Goal: Information Seeking & Learning: Learn about a topic

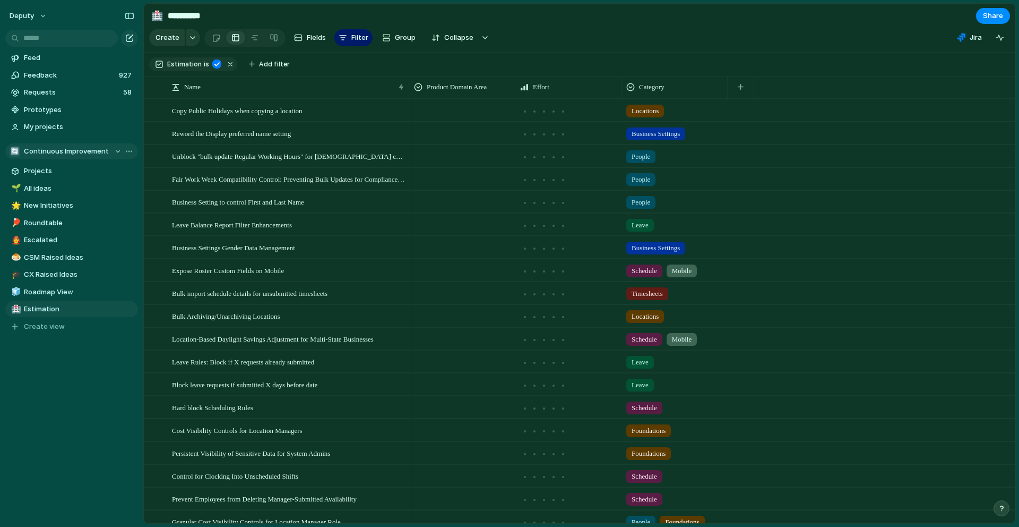
scroll to position [22, 0]
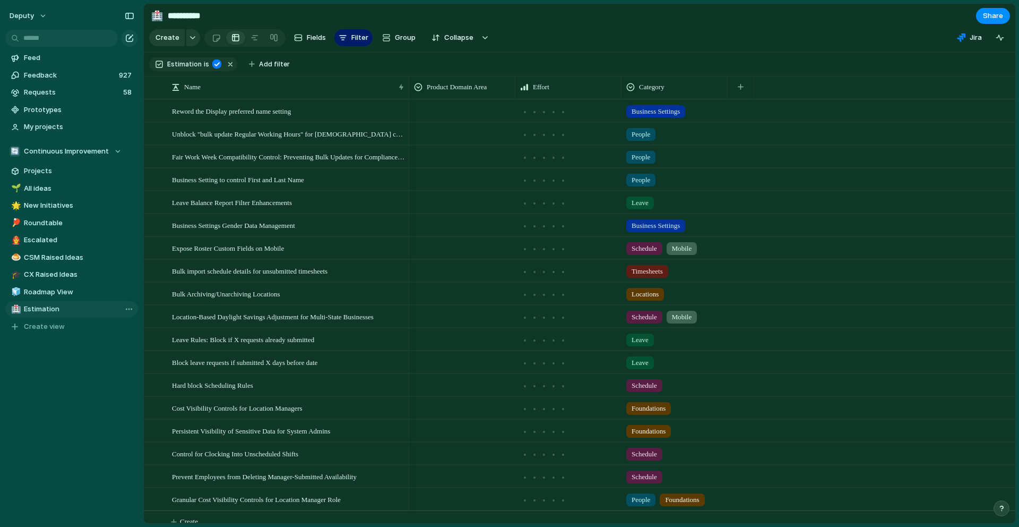
click at [44, 308] on span "Estimation" at bounding box center [79, 309] width 110 height 11
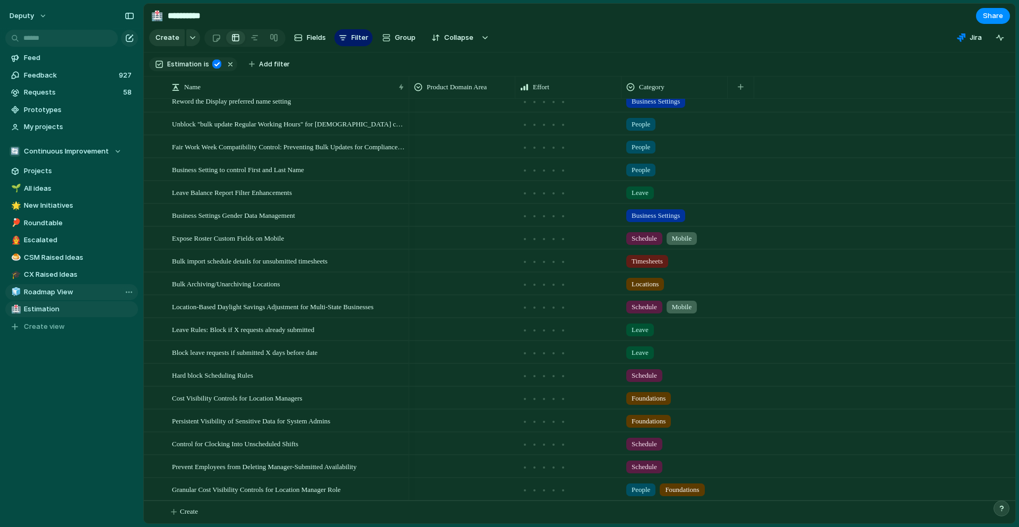
click at [57, 295] on span "Roadmap View" at bounding box center [79, 292] width 110 height 11
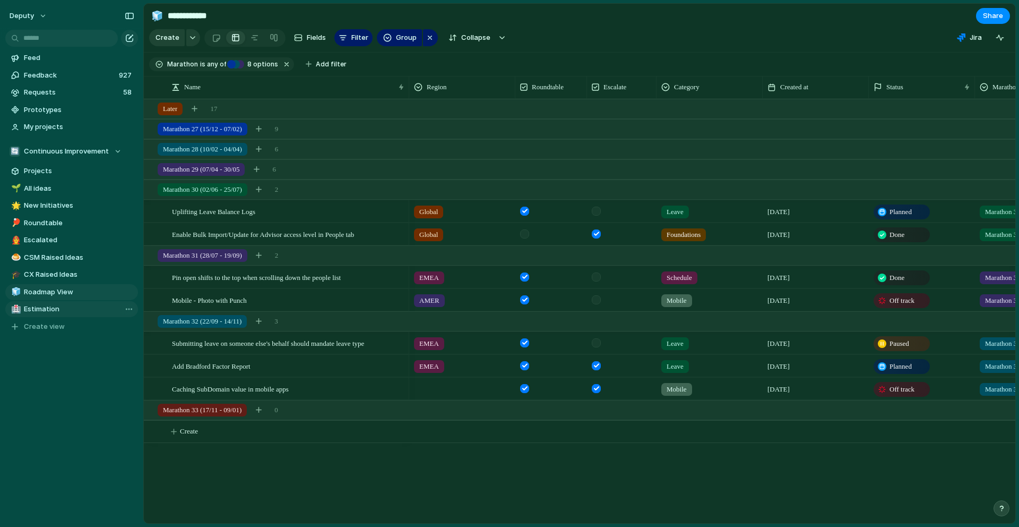
click at [55, 310] on span "Estimation" at bounding box center [79, 309] width 110 height 11
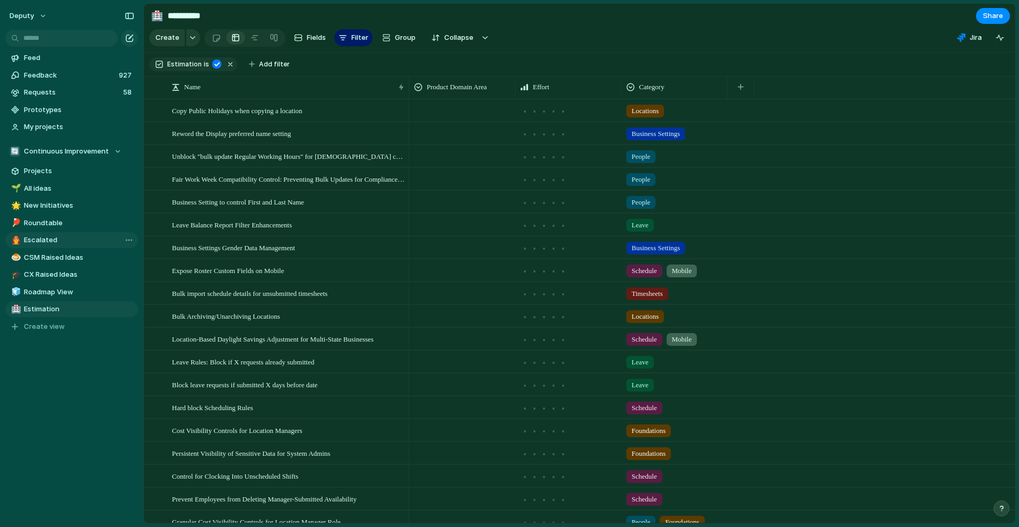
click at [52, 240] on span "Escalated" at bounding box center [79, 240] width 110 height 11
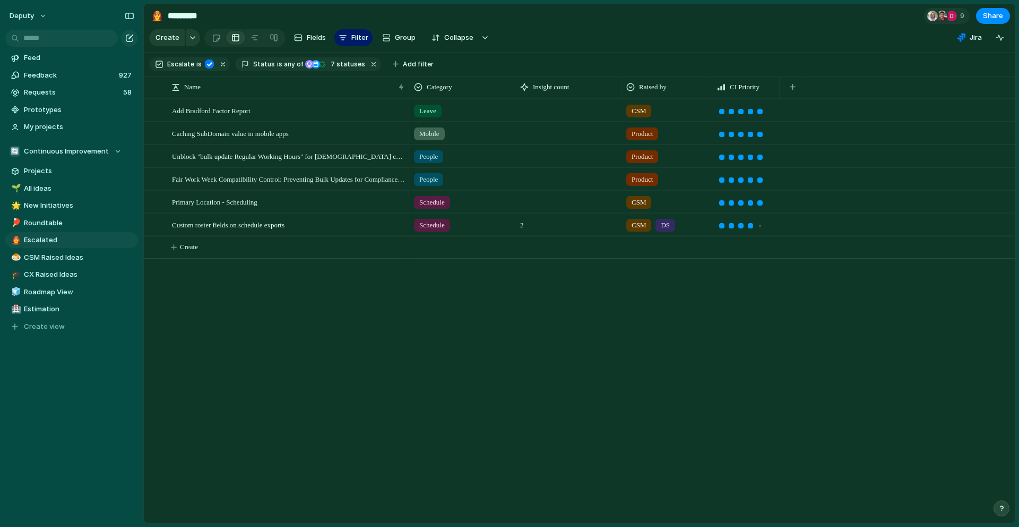
click at [436, 325] on div "People Product People Product Leave CSM Mobile Product Schedule CSM Schedule 2 …" at bounding box center [712, 311] width 606 height 424
click at [57, 304] on span "Estimation" at bounding box center [79, 309] width 110 height 11
type input "**********"
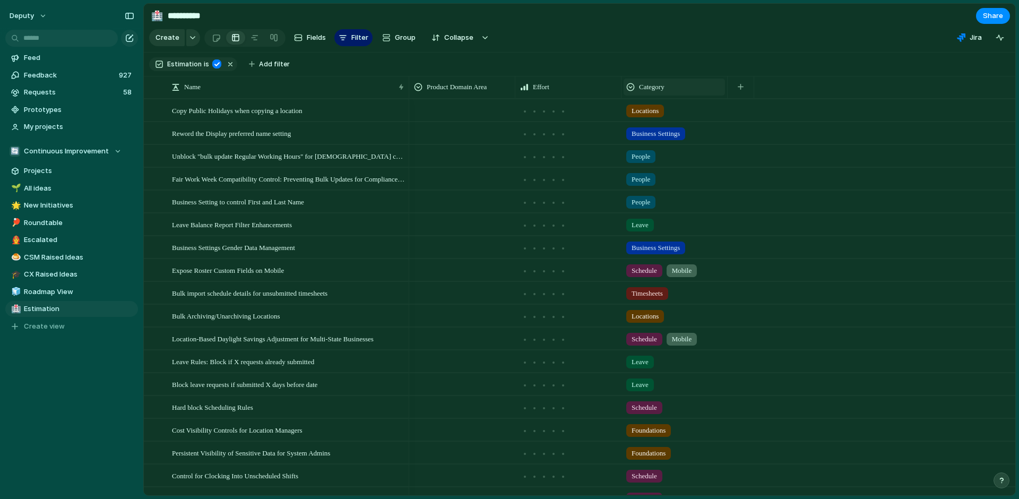
click at [678, 90] on div "Category" at bounding box center [674, 87] width 96 height 11
click at [706, 50] on div "Modify Hide Sort ascending Sort descending" at bounding box center [509, 249] width 1019 height 499
click at [267, 67] on span "Add filter" at bounding box center [274, 64] width 31 height 10
type input "***"
click at [289, 100] on span "Category" at bounding box center [302, 104] width 32 height 11
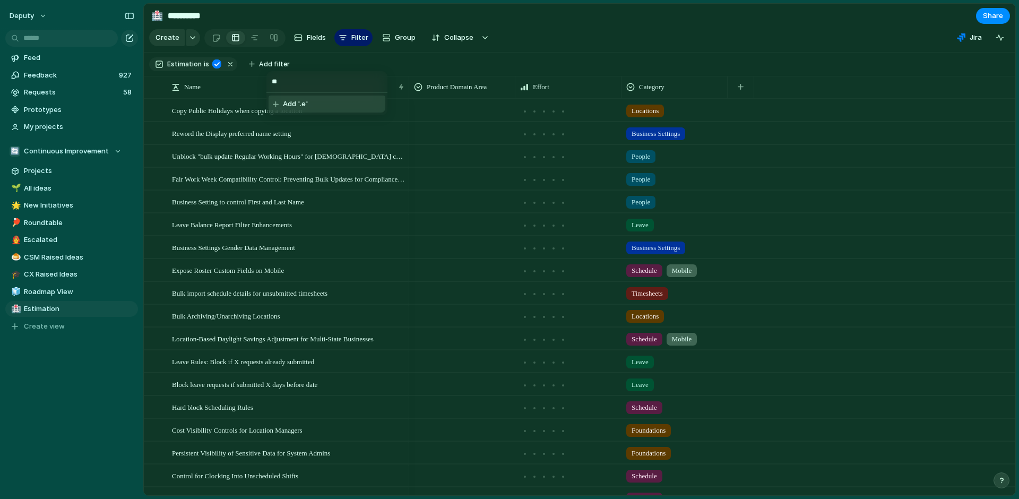
type input "*"
type input "*****"
click at [279, 105] on div at bounding box center [277, 105] width 19 height 19
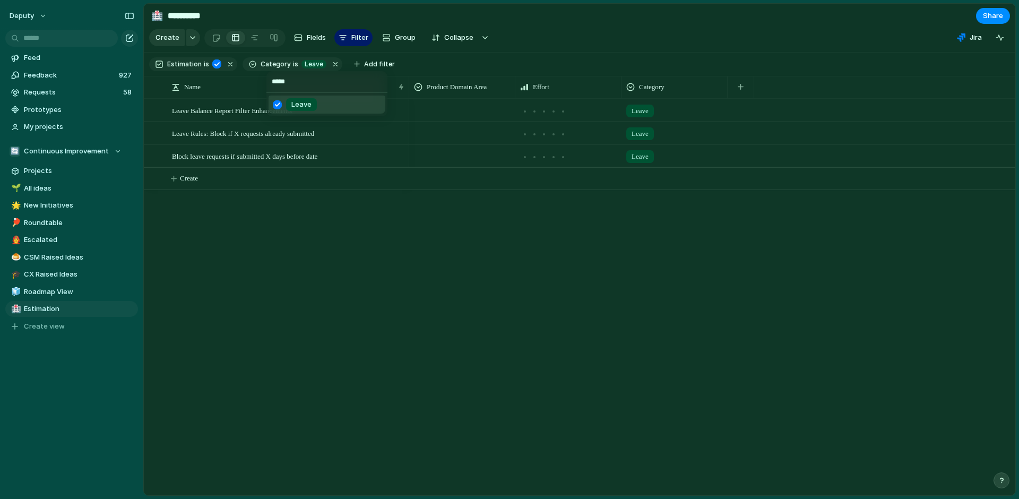
click at [544, 291] on div "***** Leave" at bounding box center [509, 249] width 1019 height 499
click at [292, 114] on span "Leave Balance Report Filter Enhancements" at bounding box center [232, 110] width 120 height 12
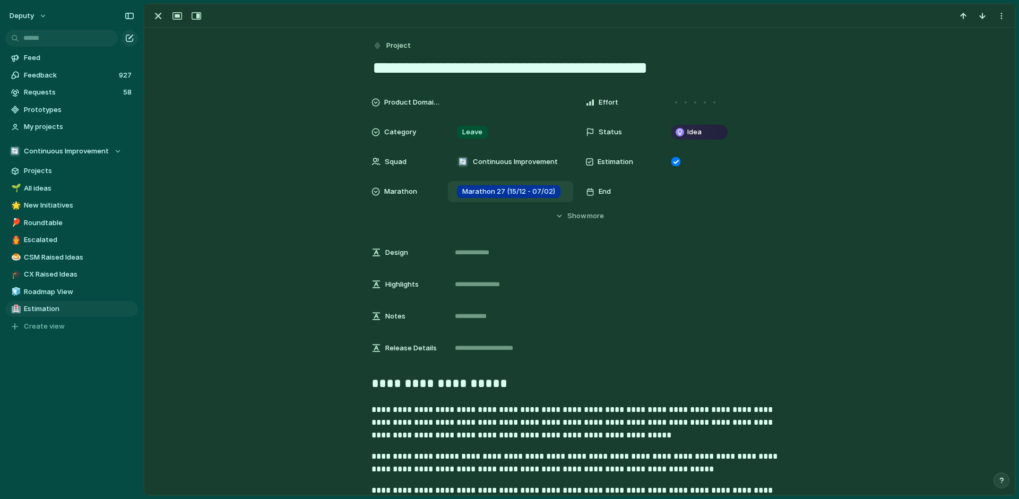
click at [561, 191] on div "Marathon 27 (15/12 - 07/02)" at bounding box center [509, 191] width 112 height 13
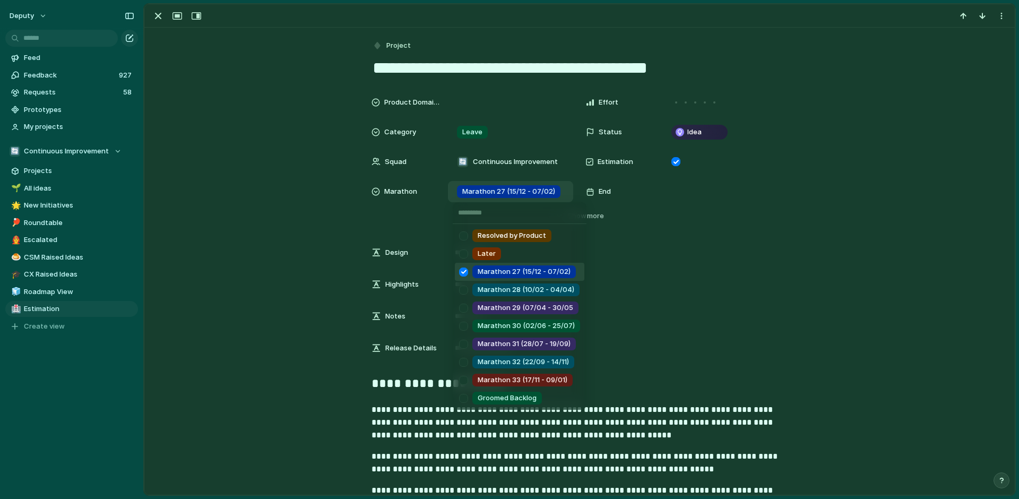
click at [461, 271] on div at bounding box center [463, 272] width 19 height 19
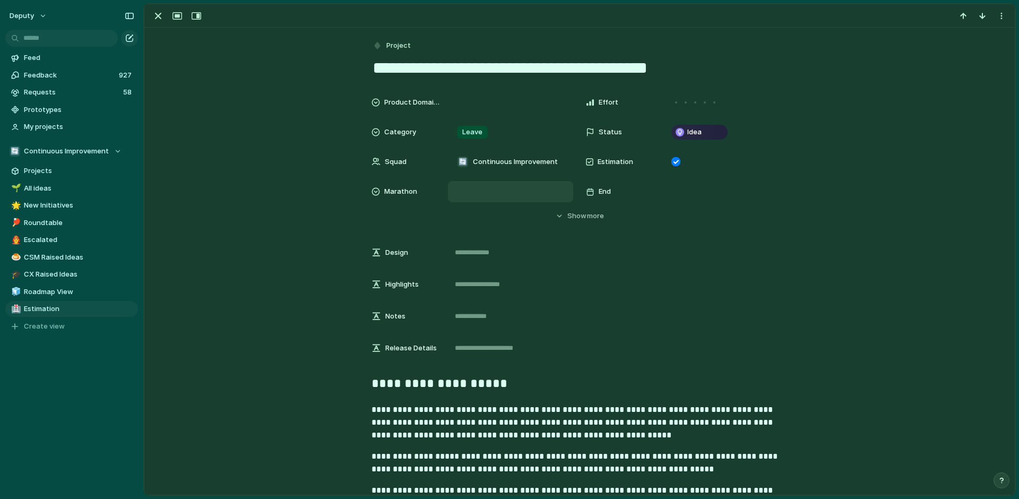
click at [296, 246] on div "Resolved by Product Later Marathon 27 (15/12 - 07/02) Marathon 28 (10/02 - 04/0…" at bounding box center [509, 249] width 1019 height 499
click at [159, 12] on div "button" at bounding box center [158, 16] width 13 height 13
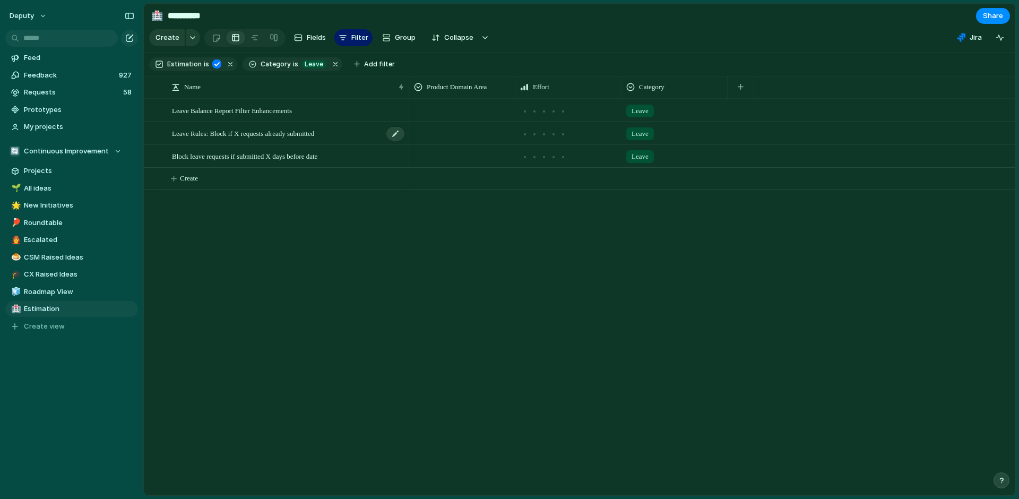
click at [314, 131] on span "Leave Rules: Block if X requests already submitted" at bounding box center [243, 133] width 142 height 12
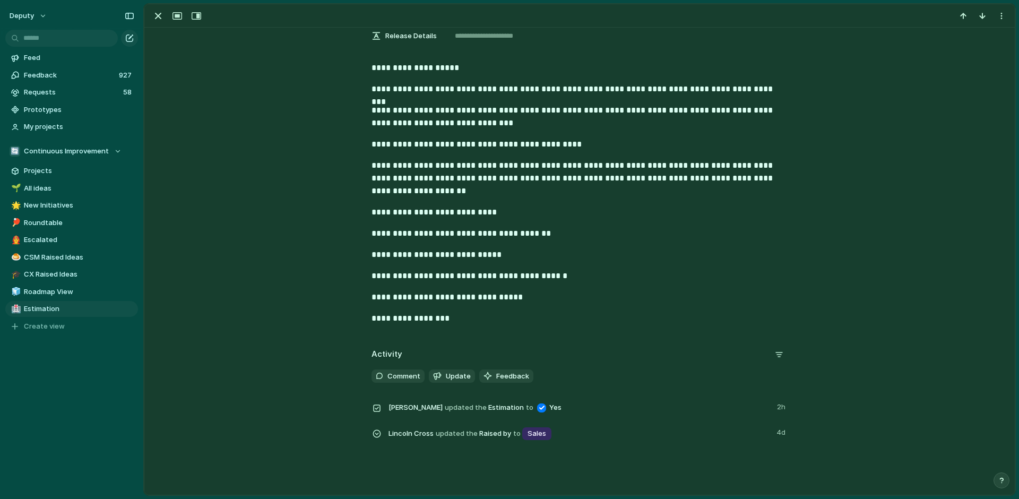
scroll to position [341, 0]
drag, startPoint x: 456, startPoint y: 319, endPoint x: 366, endPoint y: 319, distance: 90.3
click at [366, 319] on div "**********" at bounding box center [579, 199] width 845 height 272
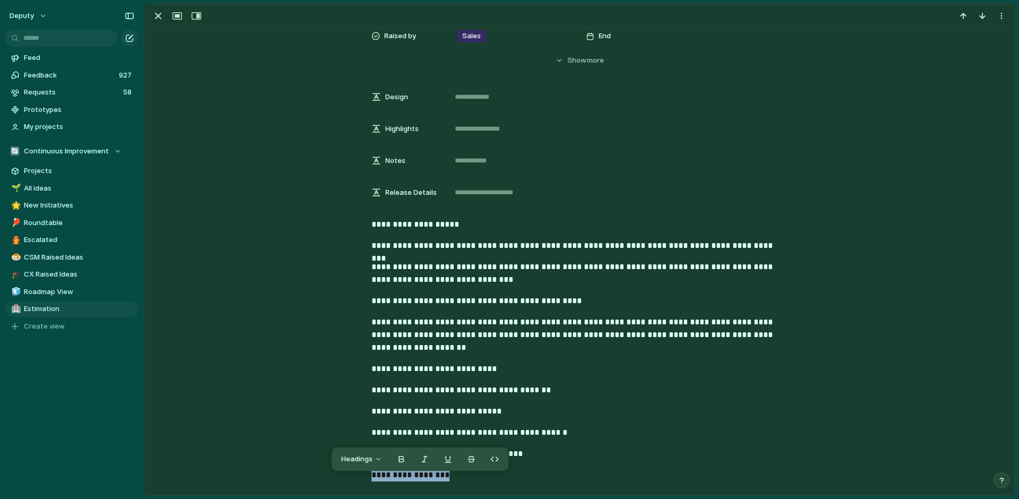
scroll to position [187, 0]
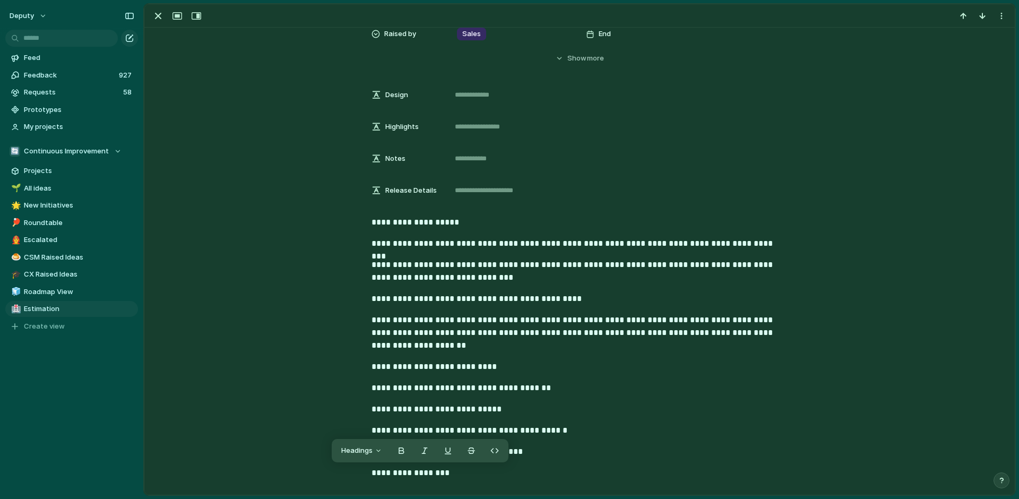
click at [307, 316] on div "**********" at bounding box center [579, 352] width 845 height 272
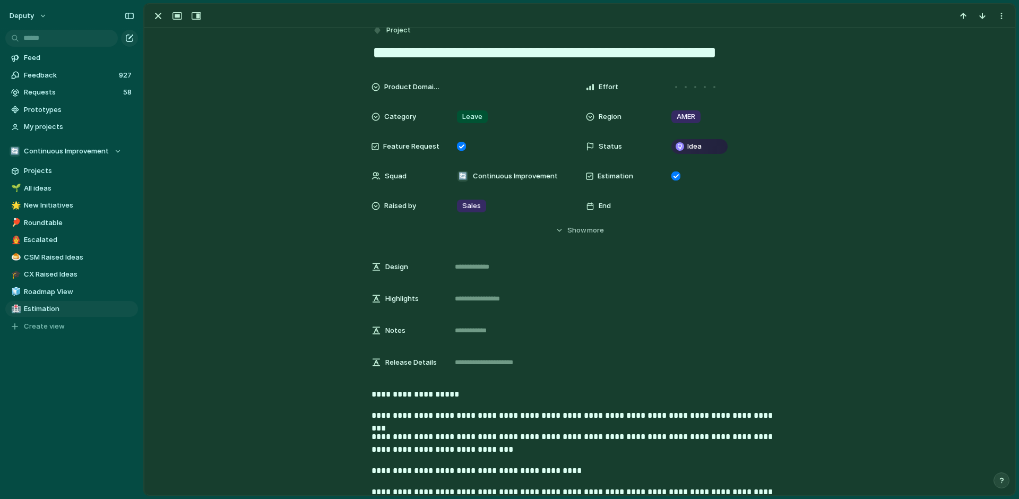
scroll to position [18, 0]
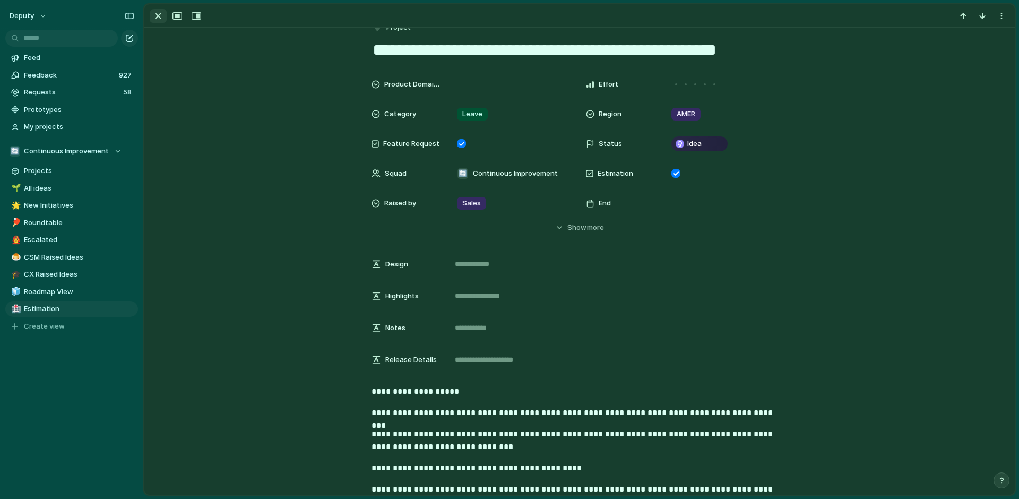
click at [158, 16] on div "button" at bounding box center [158, 16] width 13 height 13
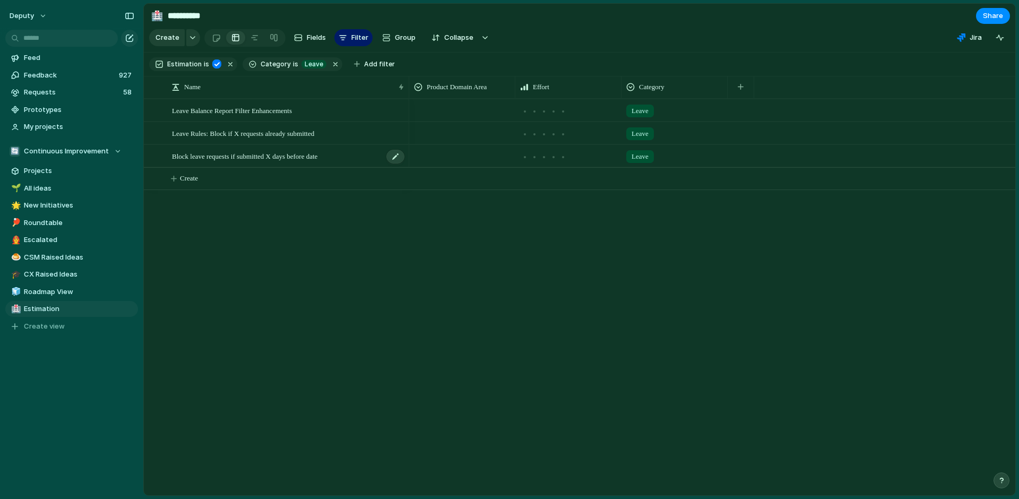
click at [303, 157] on span "Block leave requests if submitted X days before date" at bounding box center [244, 156] width 145 height 12
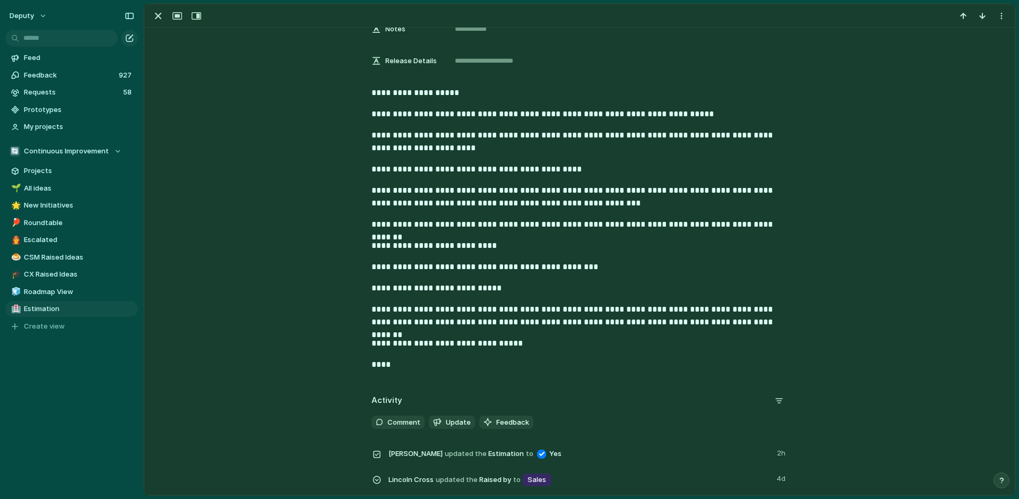
scroll to position [321, 0]
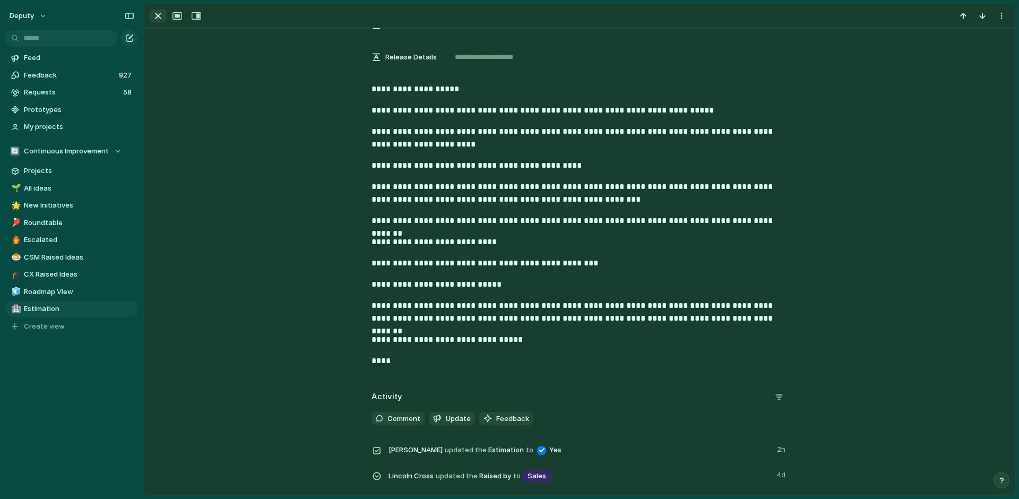
click at [154, 18] on div "button" at bounding box center [158, 16] width 13 height 13
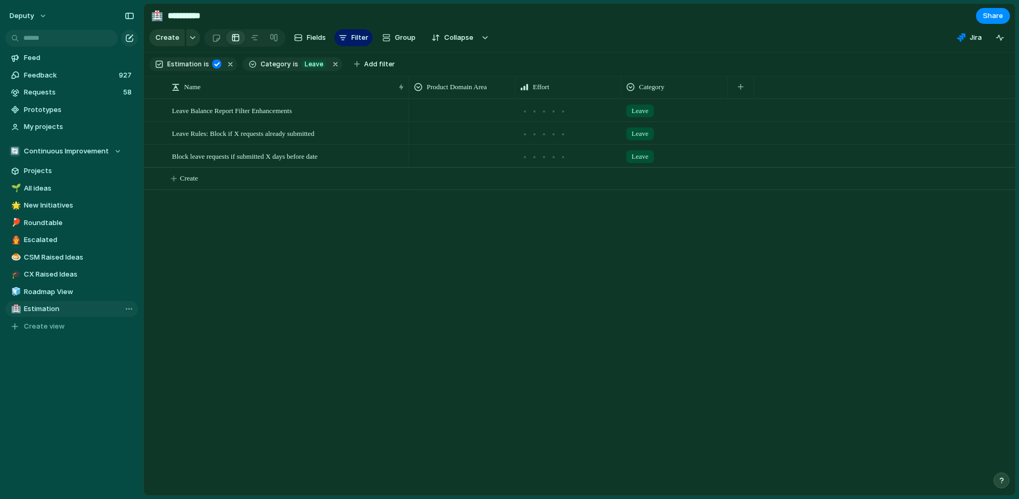
click at [45, 306] on span "Estimation" at bounding box center [79, 309] width 110 height 11
click at [329, 64] on button "button" at bounding box center [336, 64] width 14 height 14
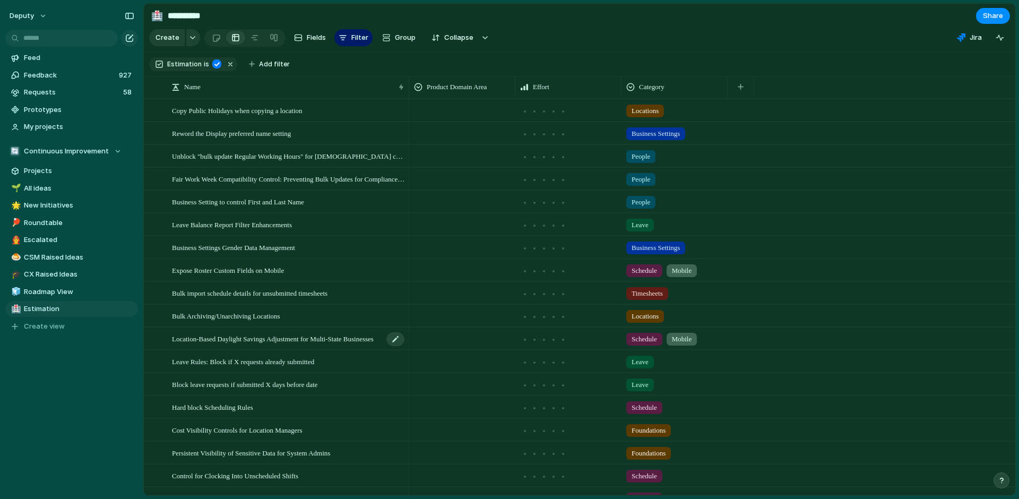
scroll to position [60, 0]
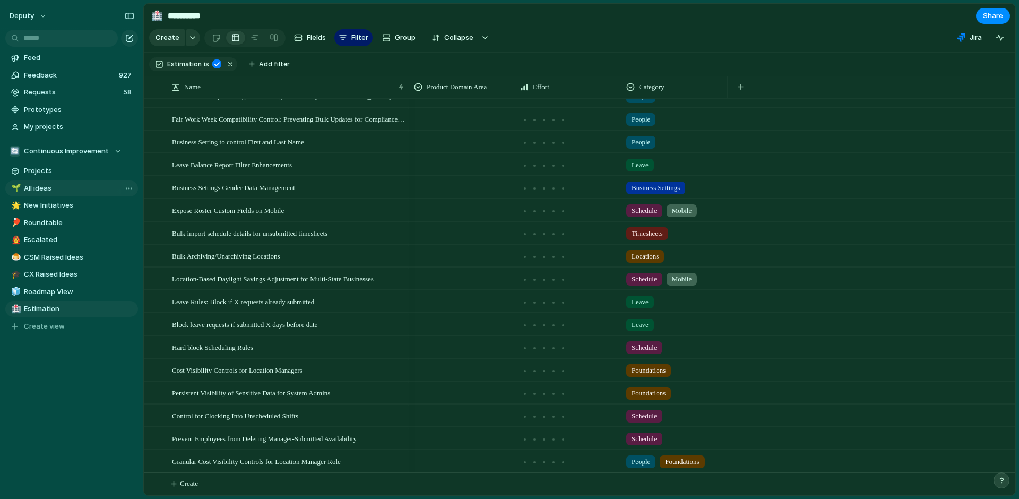
click at [27, 191] on span "All ideas" at bounding box center [79, 188] width 110 height 11
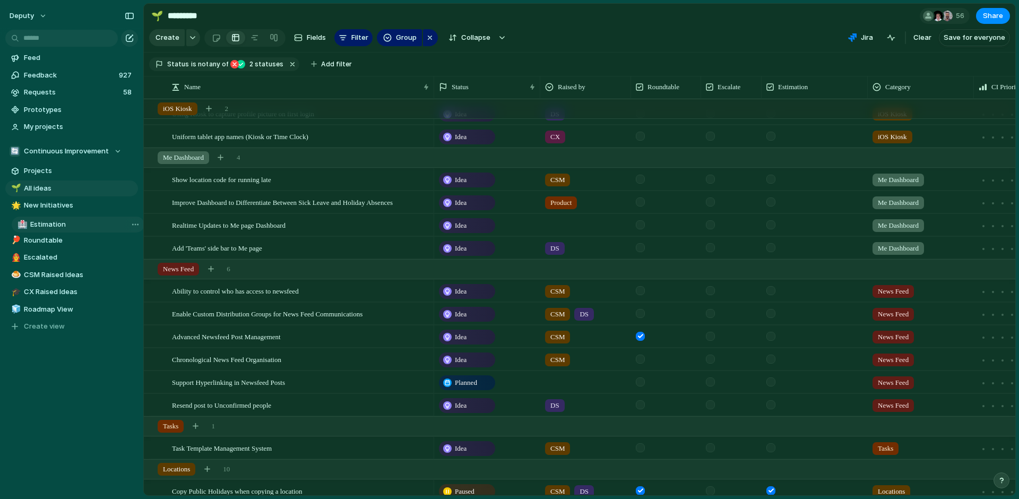
drag, startPoint x: 62, startPoint y: 308, endPoint x: 68, endPoint y: 224, distance: 84.7
click at [68, 224] on div "🌱 All ideas 🌟 New Initiatives 🏓 Roundtable 👨‍🚒 Escalated 🍮 CSM Raised Ideas 🎓 C…" at bounding box center [71, 258] width 133 height 154
click at [65, 223] on span "Estimation" at bounding box center [79, 223] width 110 height 11
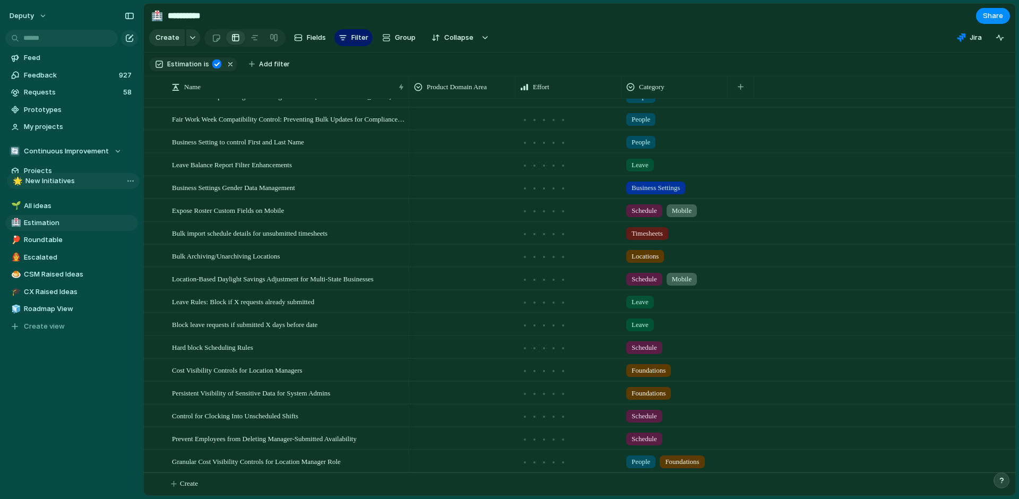
drag, startPoint x: 60, startPoint y: 207, endPoint x: 62, endPoint y: 182, distance: 24.5
click at [62, 182] on div "🌱 All ideas 🌟 New Initiatives 🏥 Estimation 🏓 Roundtable 👨‍🚒 Escalated 🍮 CSM Rai…" at bounding box center [71, 258] width 133 height 154
click at [49, 301] on link "🧊 Roadmap View" at bounding box center [71, 309] width 133 height 16
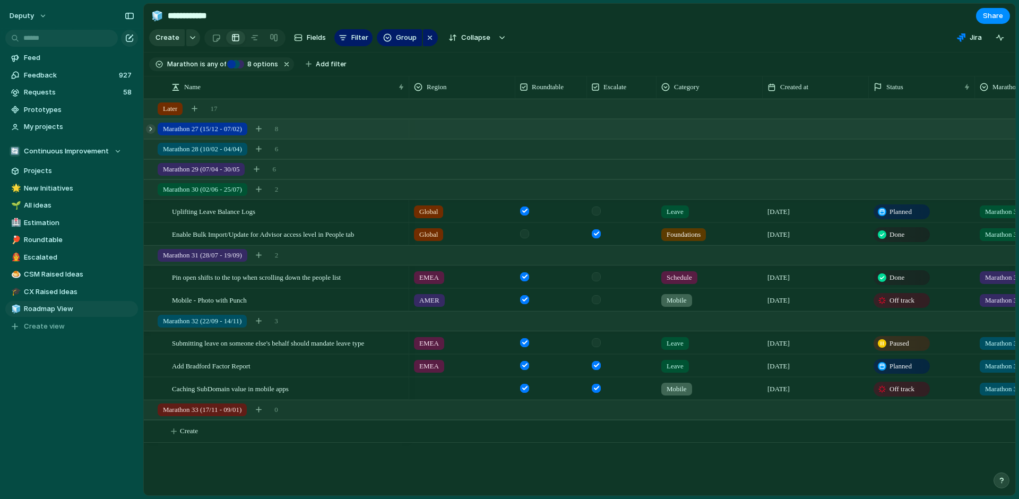
click at [151, 128] on div at bounding box center [151, 129] width 10 height 10
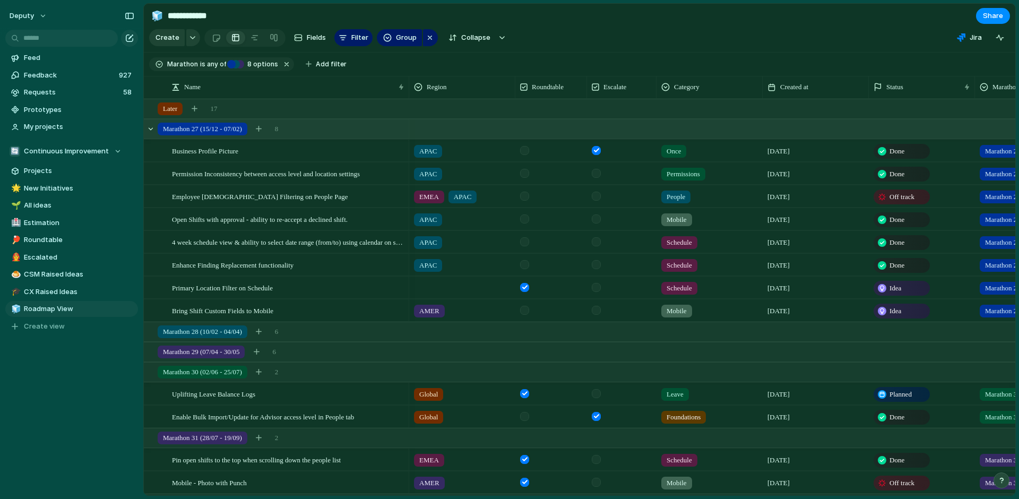
scroll to position [130, 0]
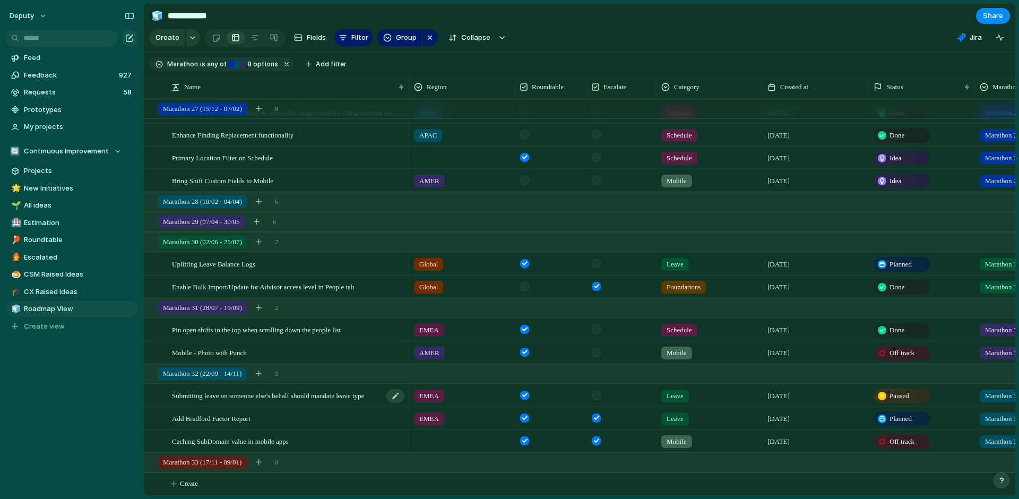
click at [291, 396] on span "Submitting leave on someone else's behalf should mandate leave type" at bounding box center [268, 395] width 192 height 12
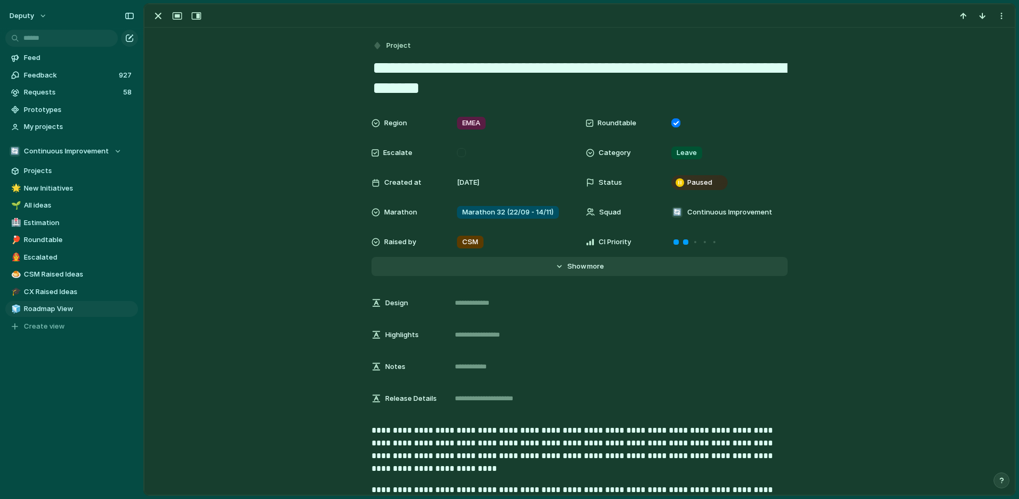
click at [596, 269] on span "more" at bounding box center [595, 266] width 17 height 11
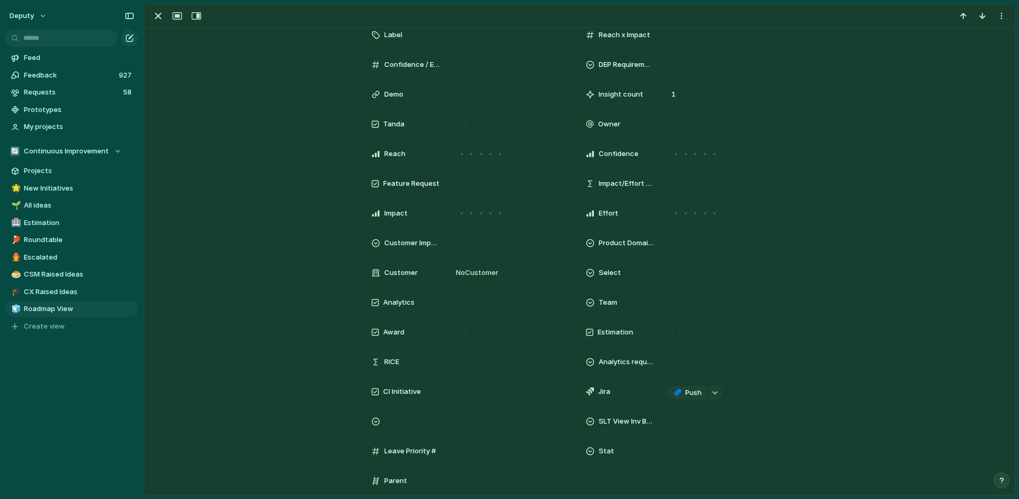
scroll to position [449, 0]
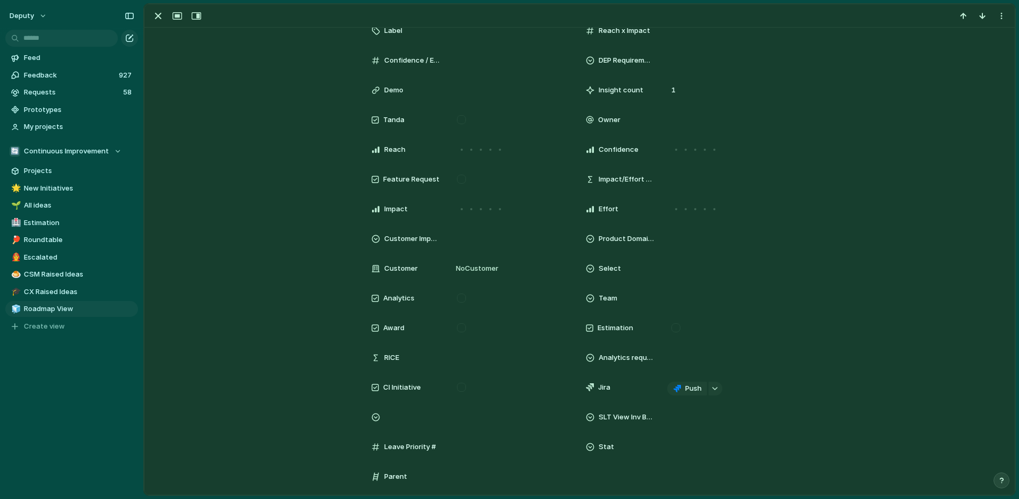
drag, startPoint x: 581, startPoint y: 386, endPoint x: 806, endPoint y: 391, distance: 224.6
click at [806, 391] on div "Region EMEA Roundtable Escalate Category Leave Created at [DATE] Status Paused …" at bounding box center [579, 84] width 845 height 843
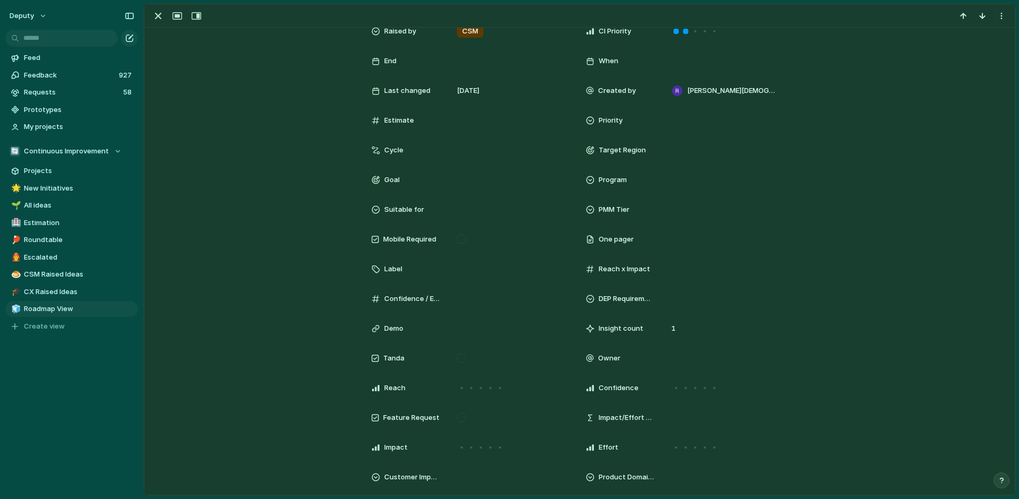
scroll to position [0, 0]
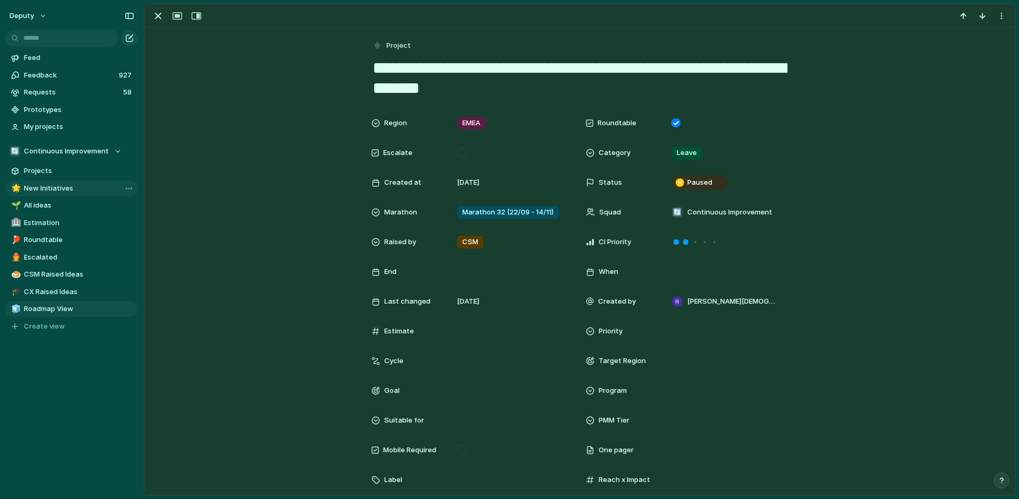
click at [35, 185] on span "New Initiatives" at bounding box center [79, 188] width 110 height 11
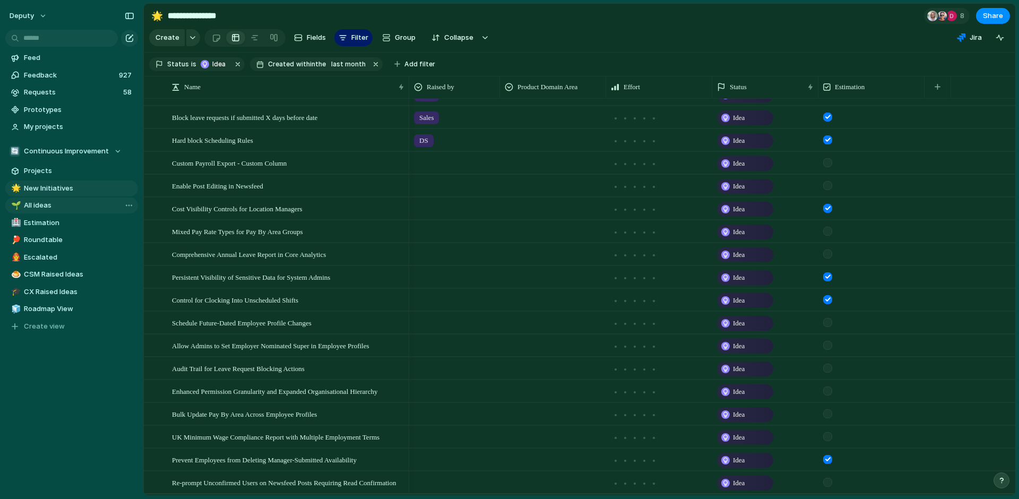
click at [38, 206] on span "All ideas" at bounding box center [79, 205] width 110 height 11
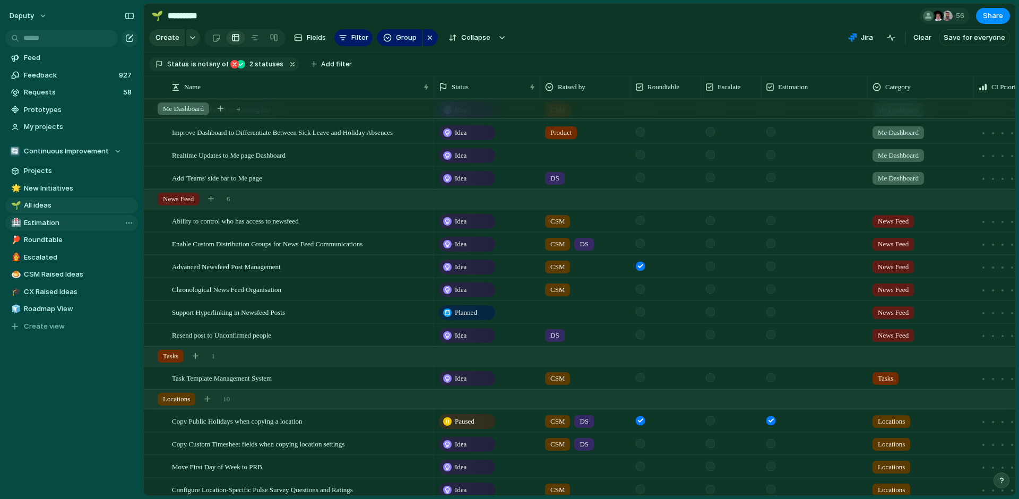
click at [37, 222] on span "Estimation" at bounding box center [79, 223] width 110 height 11
type input "**********"
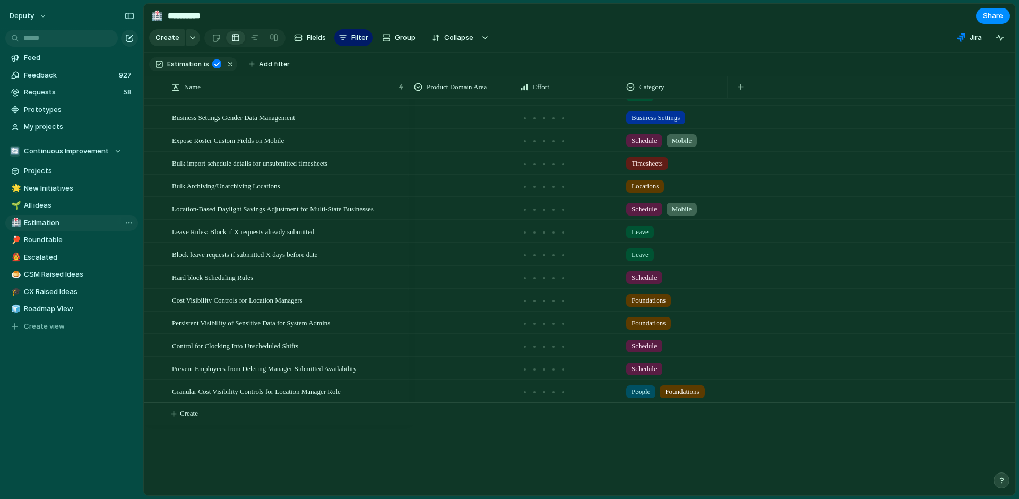
scroll to position [60, 0]
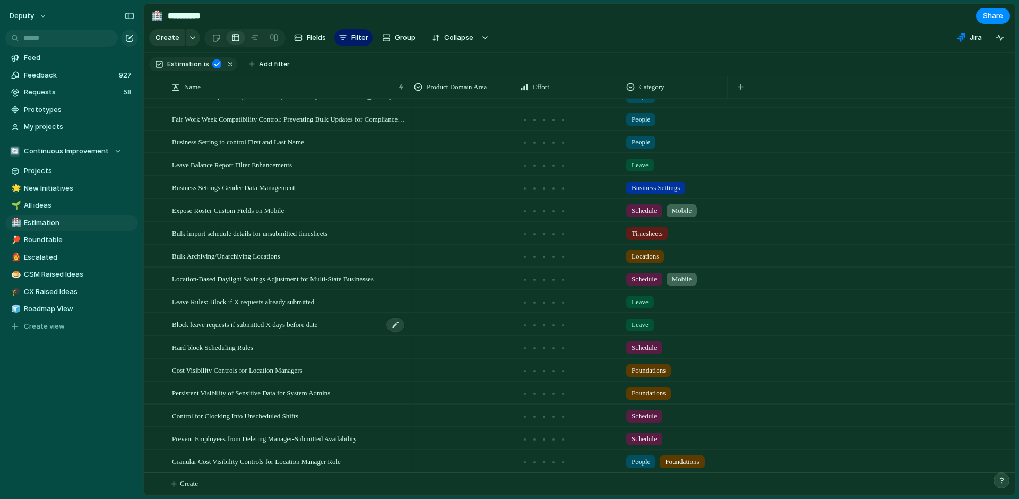
click at [346, 325] on div "Block leave requests if submitted X days before date" at bounding box center [289, 325] width 234 height 22
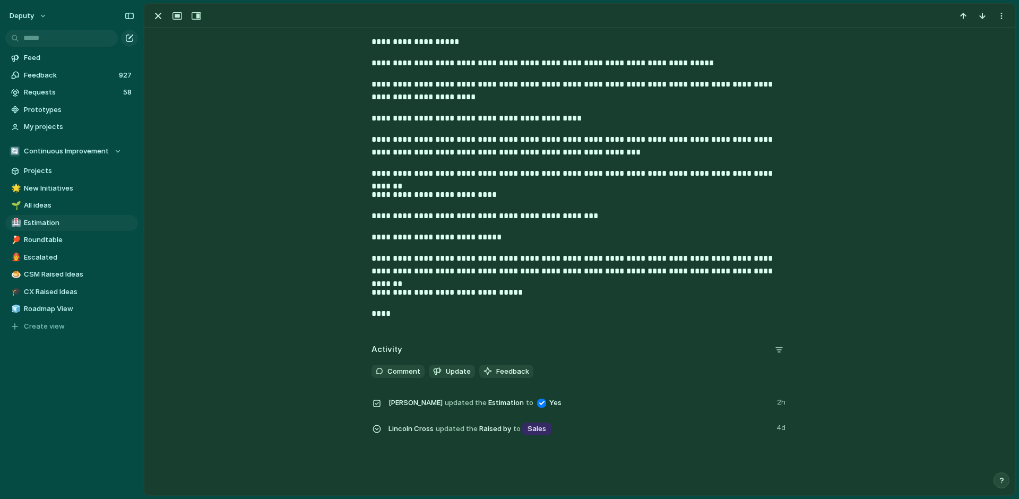
scroll to position [396, 0]
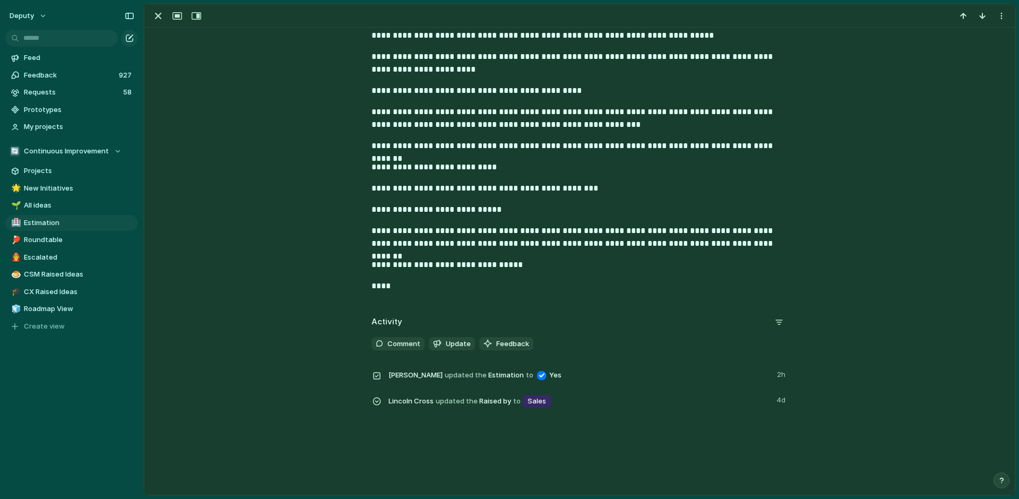
click at [399, 287] on p "****" at bounding box center [580, 286] width 416 height 13
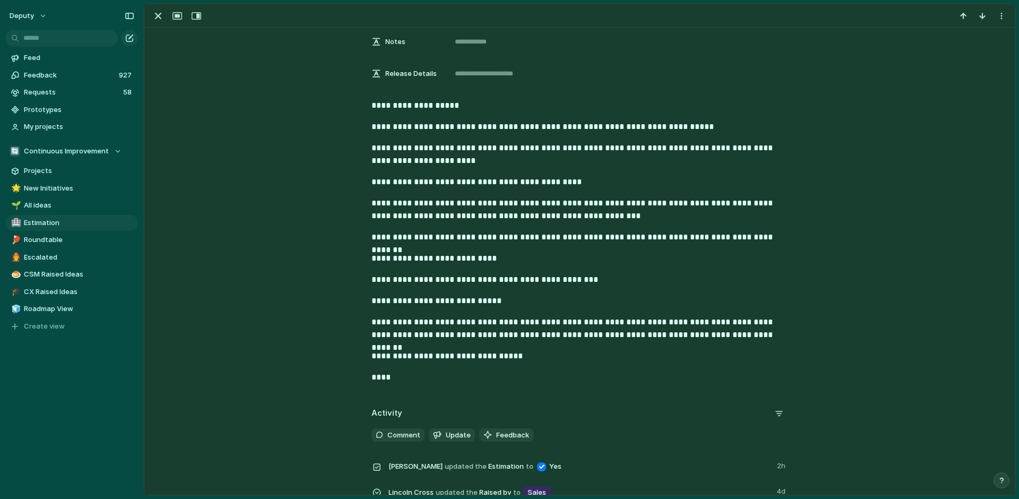
scroll to position [231, 0]
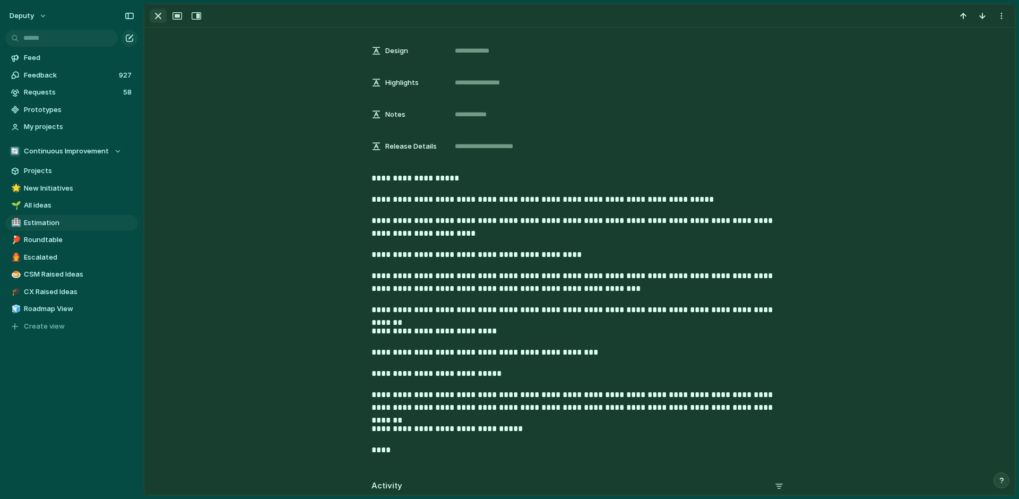
click at [156, 19] on div "button" at bounding box center [158, 16] width 13 height 13
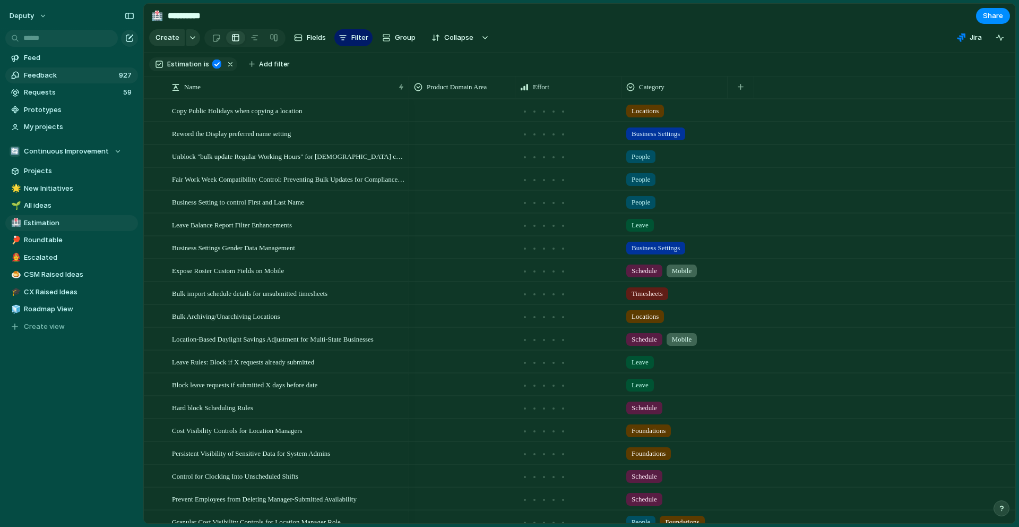
click at [84, 74] on span "Feedback" at bounding box center [70, 75] width 92 height 11
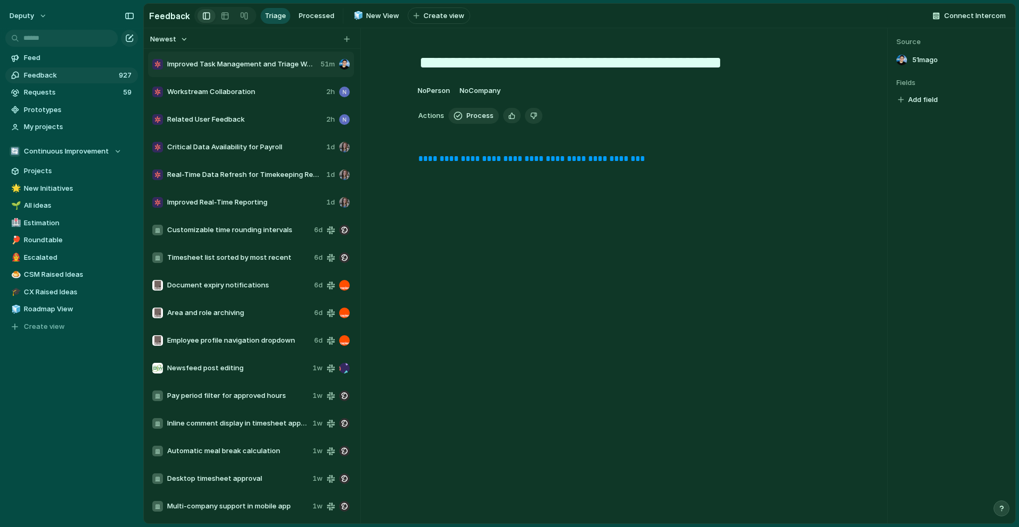
click at [242, 87] on span "Workstream Collaboration" at bounding box center [244, 92] width 155 height 11
click at [250, 136] on div "Critical Data Availability for Payroll 1d" at bounding box center [251, 146] width 206 height 25
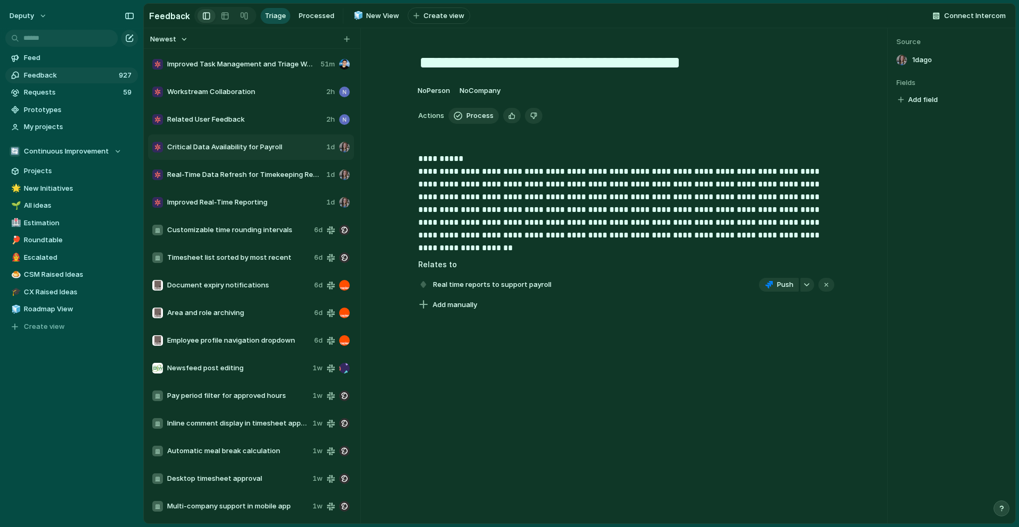
click at [243, 239] on div "Customizable time rounding intervals 6d" at bounding box center [251, 229] width 206 height 25
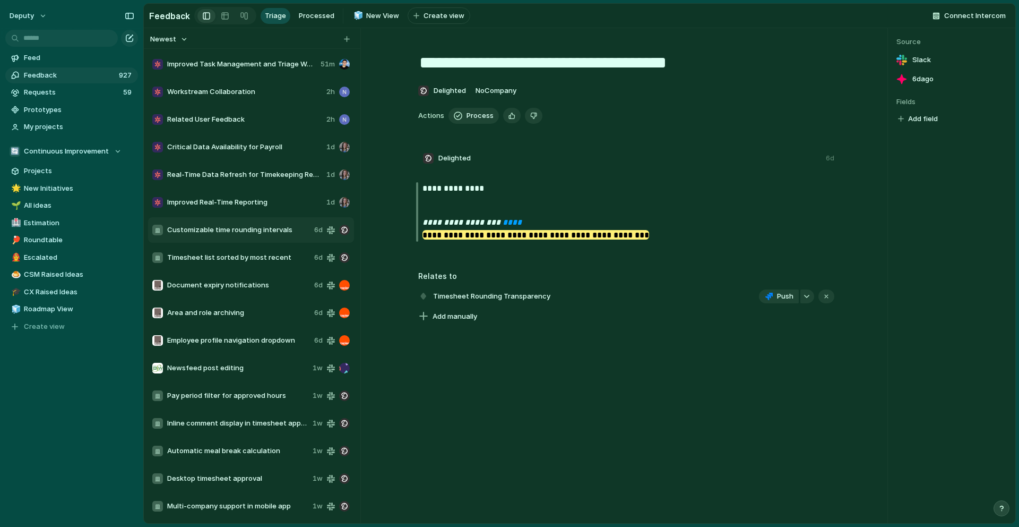
click at [242, 258] on span "Timesheet list sorted by most recent" at bounding box center [238, 257] width 143 height 11
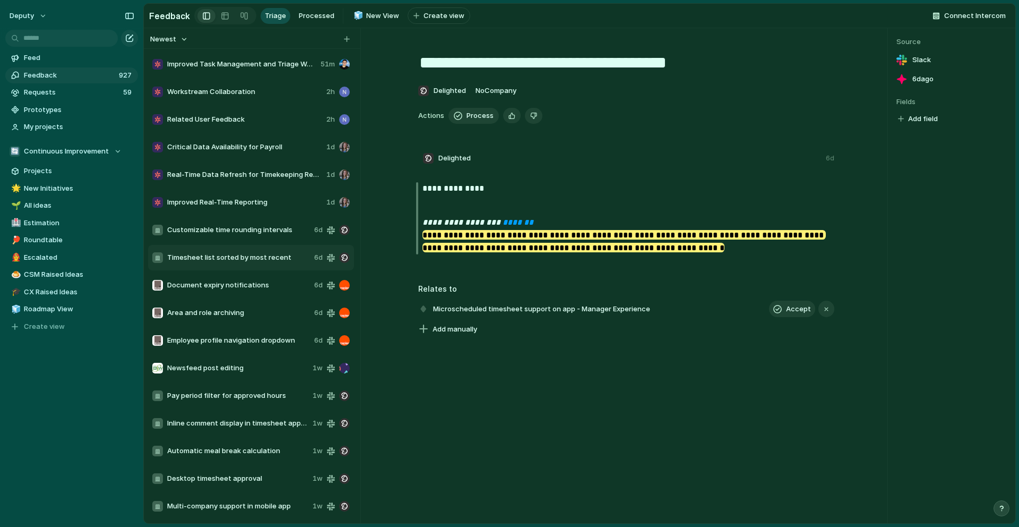
click at [236, 289] on span "Document expiry notifications" at bounding box center [238, 285] width 143 height 11
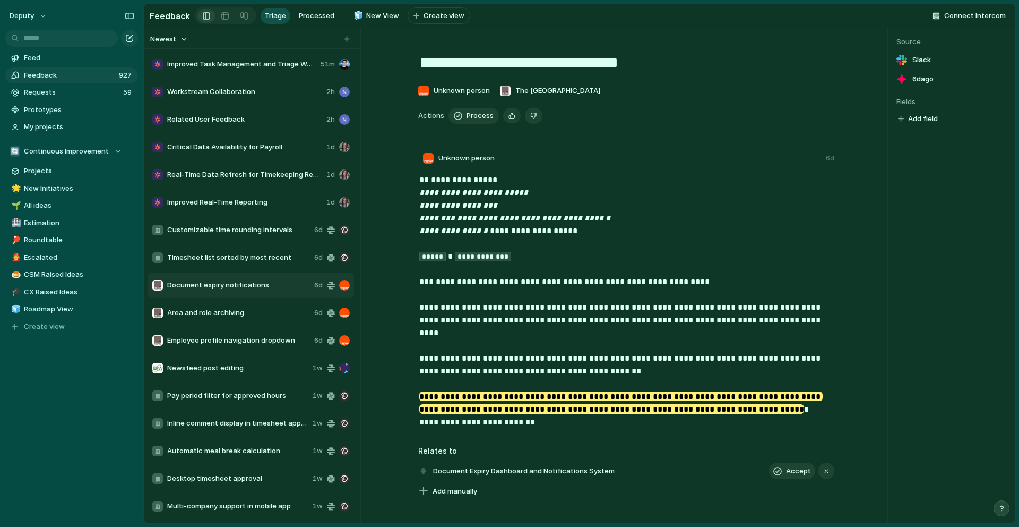
click at [233, 328] on div "Employee profile navigation dropdown 6d" at bounding box center [251, 340] width 206 height 25
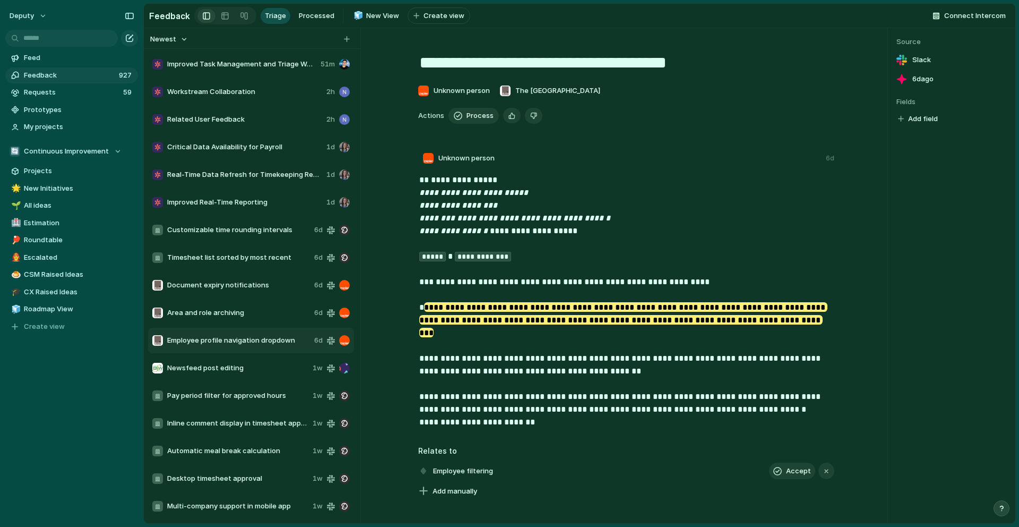
click at [235, 439] on div "Automatic meal break calculation 1w" at bounding box center [251, 450] width 206 height 25
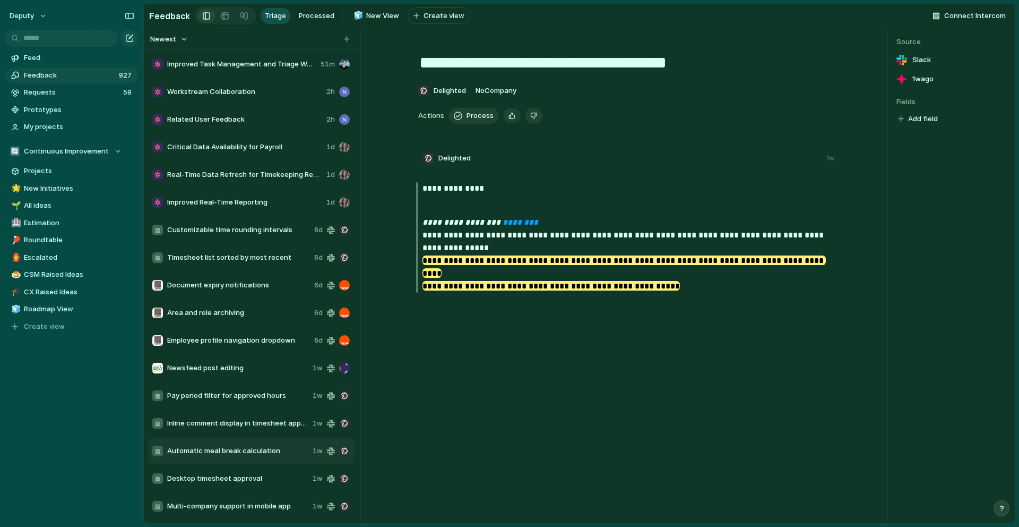
type textarea "**********"
click at [74, 94] on span "Requests" at bounding box center [72, 92] width 96 height 11
